Goal: Check status

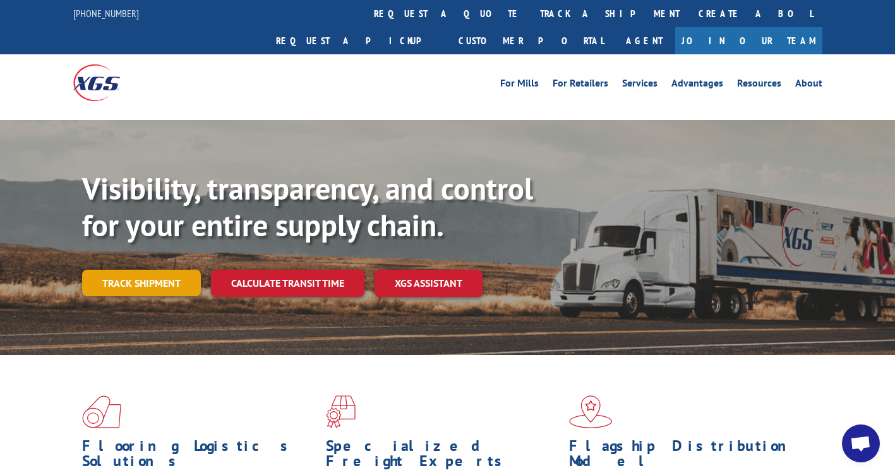
click at [145, 270] on link "Track shipment" at bounding box center [141, 283] width 119 height 27
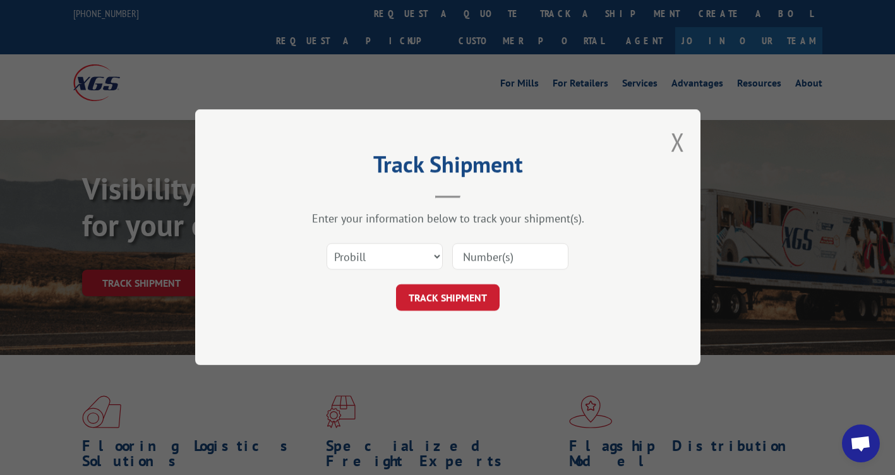
click at [529, 266] on input at bounding box center [510, 257] width 116 height 27
paste input "16999081"
type input "16999081"
click at [471, 291] on button "TRACK SHIPMENT" at bounding box center [448, 298] width 104 height 27
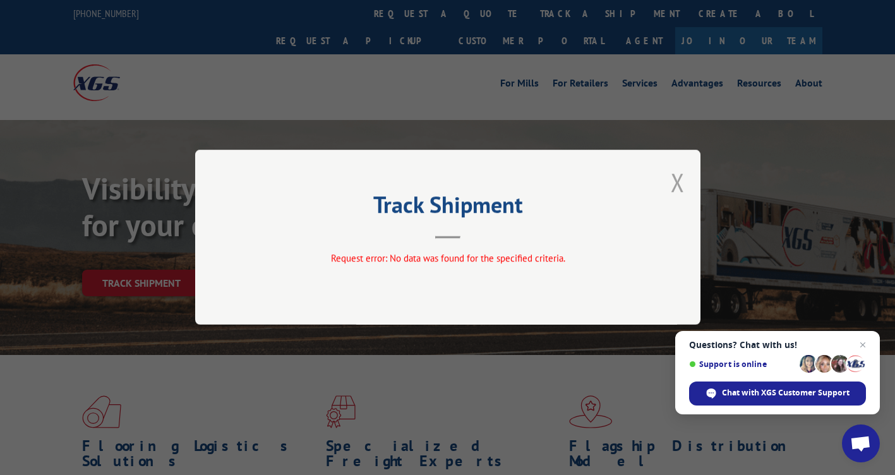
click at [682, 179] on button "Close modal" at bounding box center [678, 181] width 14 height 33
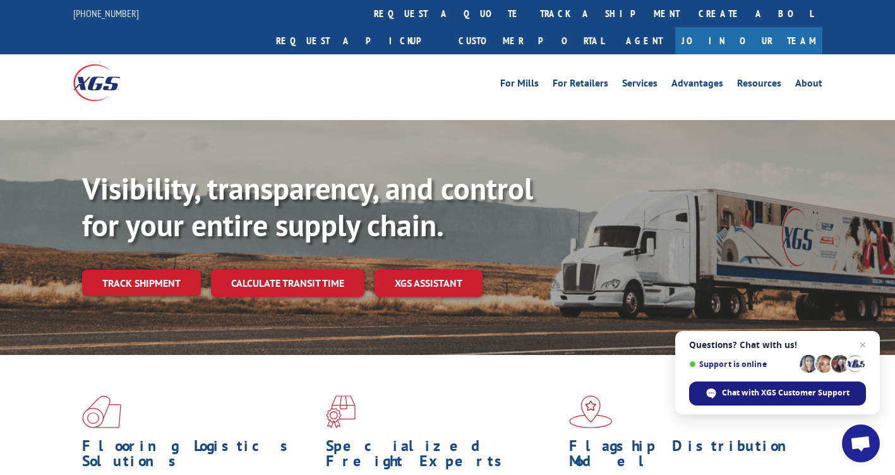
click at [754, 387] on span "Chat with XGS Customer Support" at bounding box center [786, 392] width 128 height 11
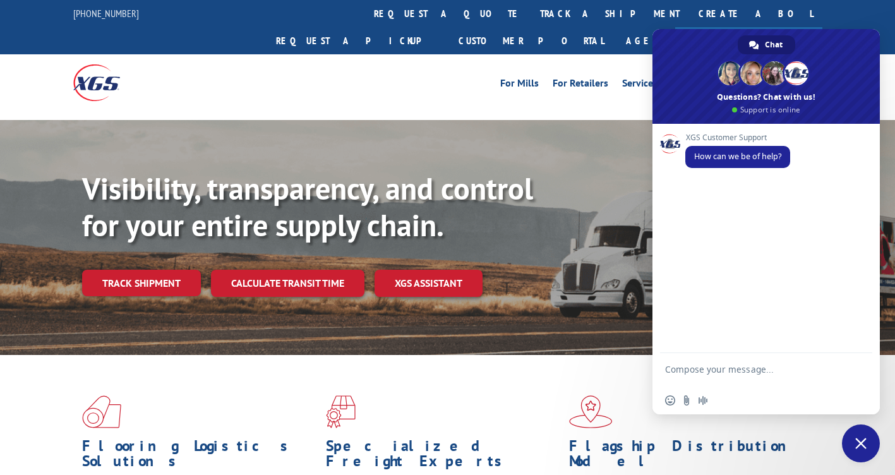
click at [743, 364] on textarea "Compose your message..." at bounding box center [752, 375] width 174 height 23
type textarea "can you confirm if PRO 16999081 has been picked up?"
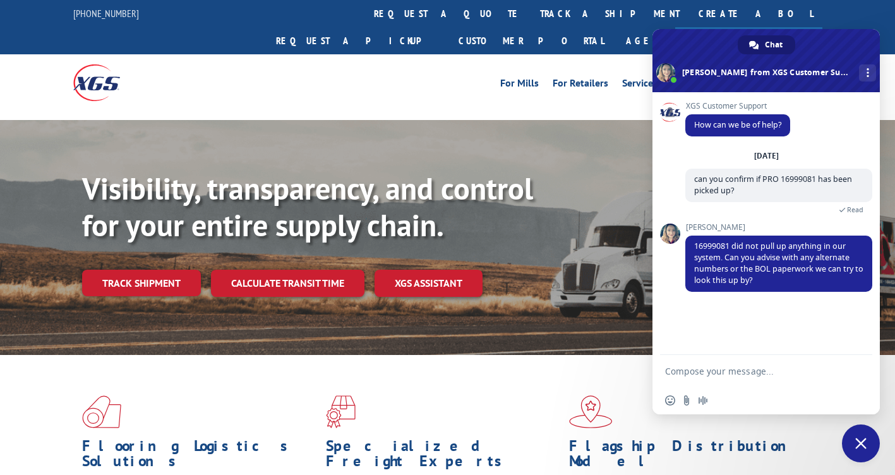
click at [694, 375] on textarea "Compose your message..." at bounding box center [752, 371] width 174 height 11
type textarea "H"
type textarea "no its okay. i will reach out for a BOL. thank you!"
